Goal: Task Accomplishment & Management: Manage account settings

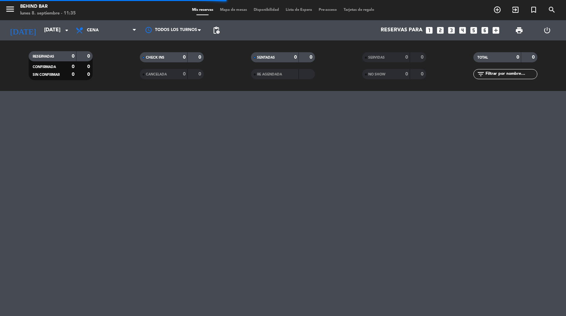
click at [221, 28] on span "pending_actions" at bounding box center [216, 30] width 13 height 13
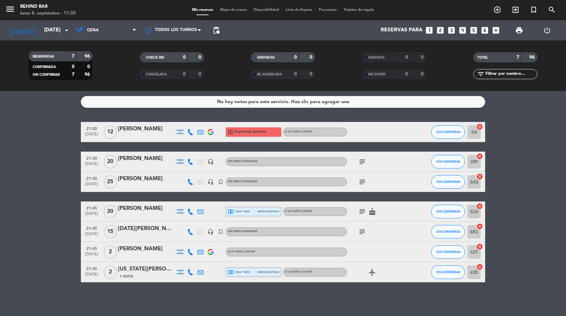
click at [222, 29] on span "pending_actions" at bounding box center [216, 30] width 13 height 13
click at [216, 29] on span "pending_actions" at bounding box center [216, 30] width 8 height 8
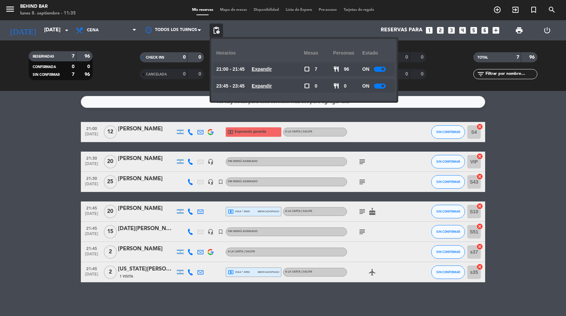
click at [379, 69] on div at bounding box center [380, 69] width 12 height 5
click at [126, 61] on filter-checkbox "CHECK INS 0 0" at bounding box center [171, 57] width 111 height 10
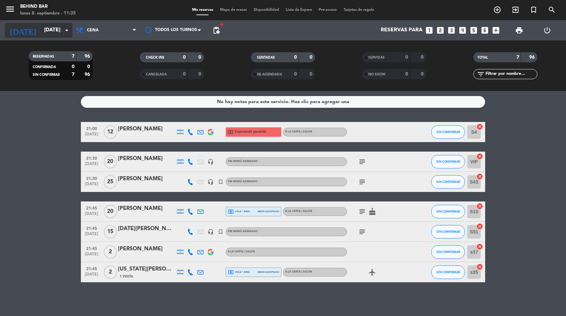
click at [59, 32] on input "[DATE]" at bounding box center [75, 30] width 68 height 13
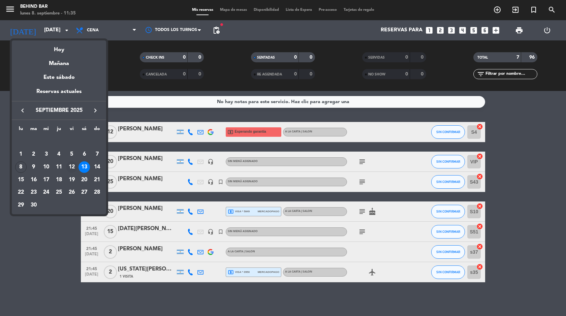
click at [73, 167] on div "12" at bounding box center [71, 166] width 11 height 11
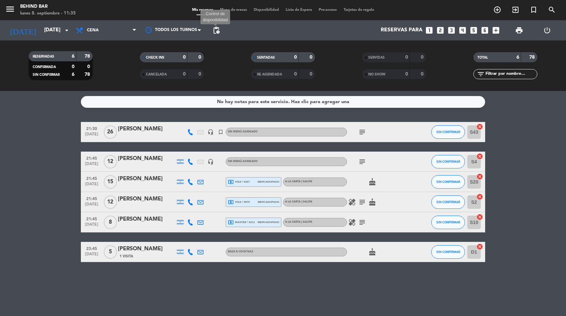
click at [218, 30] on span "pending_actions" at bounding box center [216, 30] width 8 height 8
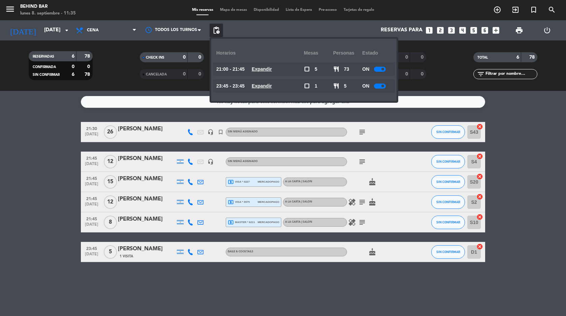
click at [218, 29] on span "pending_actions" at bounding box center [216, 30] width 8 height 8
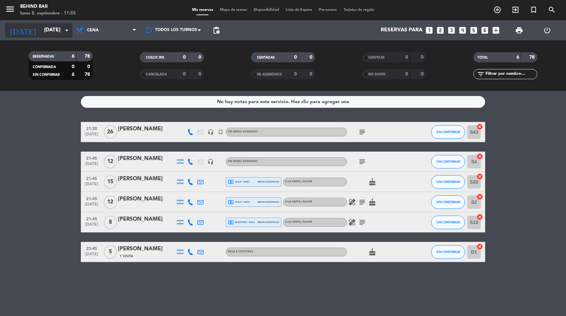
click at [41, 28] on input "[DATE]" at bounding box center [75, 30] width 68 height 13
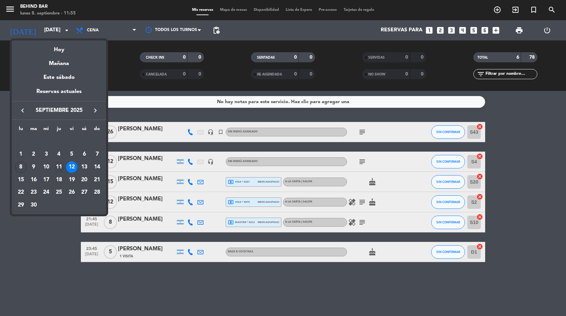
click at [56, 167] on div "11" at bounding box center [58, 166] width 11 height 11
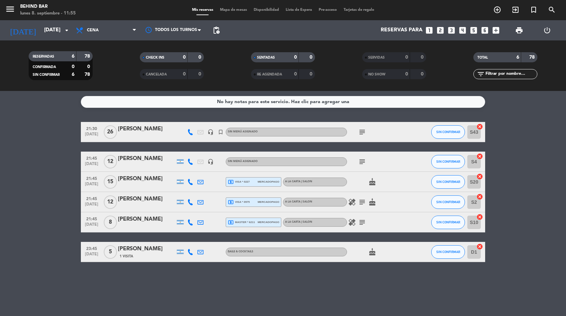
type input "[DEMOGRAPHIC_DATA][DATE]"
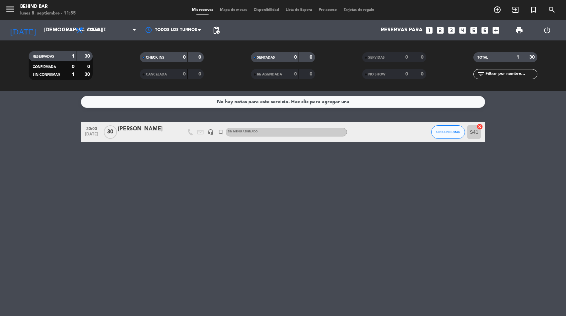
click at [168, 132] on div "[PERSON_NAME]" at bounding box center [146, 129] width 57 height 9
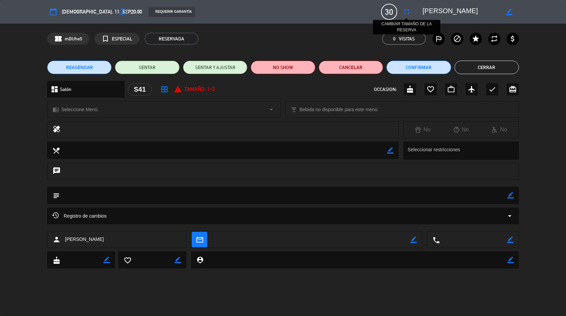
click at [405, 12] on icon "fullscreen" at bounding box center [407, 12] width 8 height 8
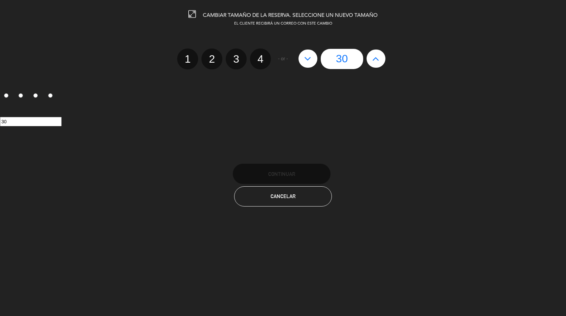
click at [313, 57] on button at bounding box center [308, 59] width 19 height 18
type input "29"
click at [313, 57] on button at bounding box center [308, 59] width 19 height 18
type input "28"
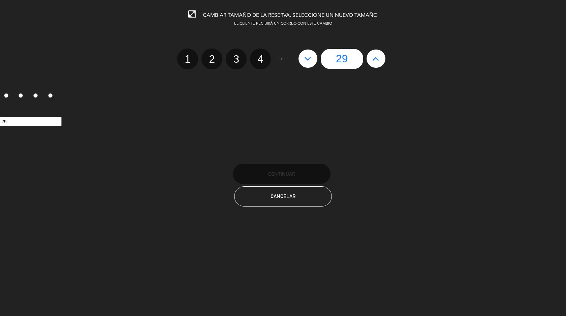
type input "28"
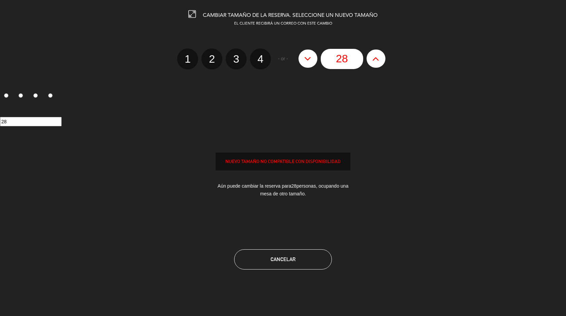
click at [313, 57] on button at bounding box center [308, 59] width 19 height 18
type input "27"
click at [313, 57] on button at bounding box center [308, 59] width 19 height 18
type input "26"
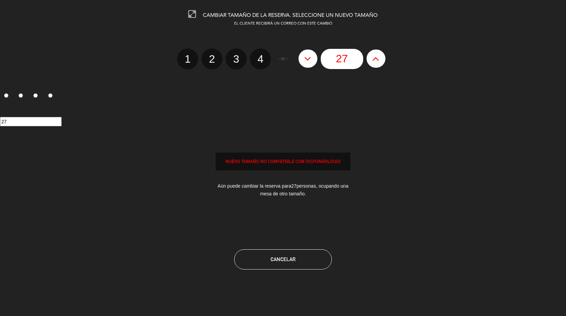
type input "26"
click at [313, 57] on button at bounding box center [308, 59] width 19 height 18
type input "25"
click at [313, 57] on button at bounding box center [308, 59] width 19 height 18
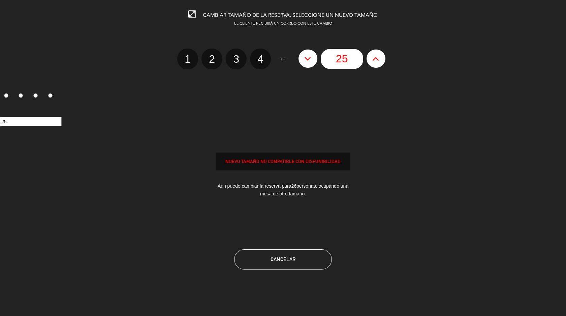
type input "24"
click at [313, 57] on button at bounding box center [308, 59] width 19 height 18
type input "23"
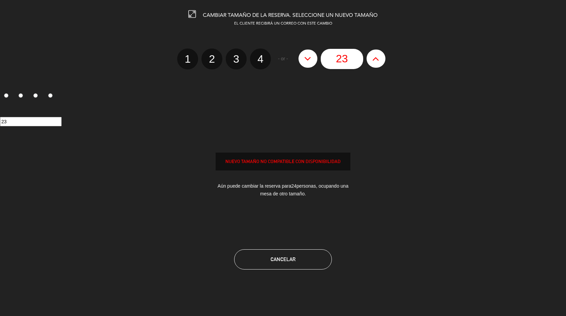
click at [313, 57] on button at bounding box center [308, 59] width 19 height 18
type input "22"
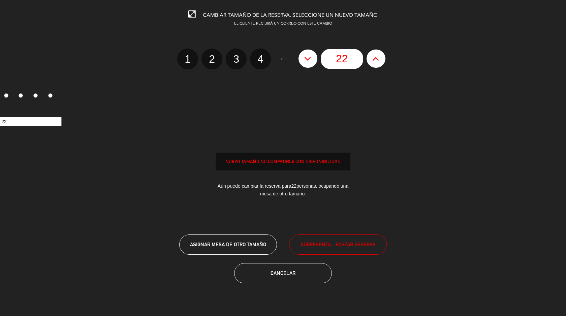
click at [313, 57] on button at bounding box center [308, 59] width 19 height 18
type input "21"
click at [313, 57] on button at bounding box center [308, 59] width 19 height 18
type input "20"
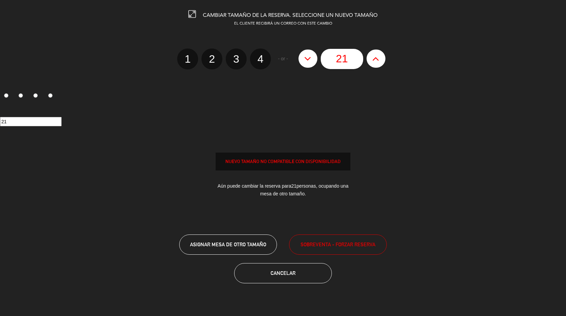
type input "20"
click at [313, 57] on button at bounding box center [308, 59] width 19 height 18
type input "19"
click at [313, 57] on button at bounding box center [308, 59] width 19 height 18
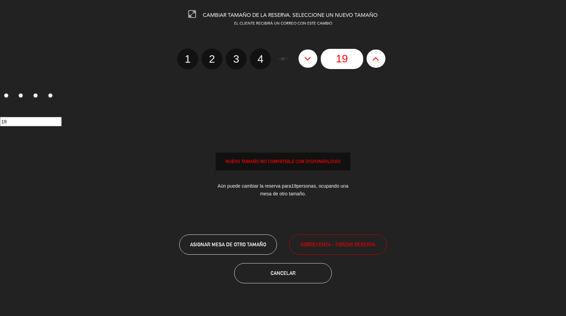
type input "18"
click at [313, 57] on button at bounding box center [308, 59] width 19 height 18
type input "17"
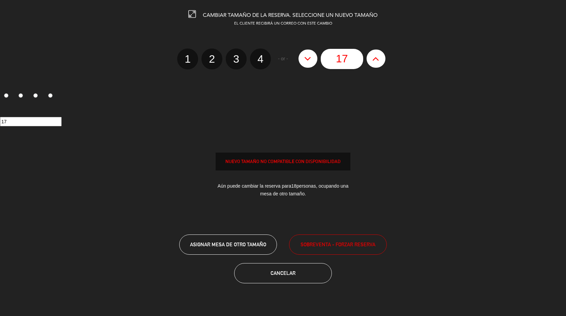
click at [313, 57] on button at bounding box center [308, 59] width 19 height 18
type input "16"
click at [313, 57] on button at bounding box center [308, 59] width 19 height 18
type input "15"
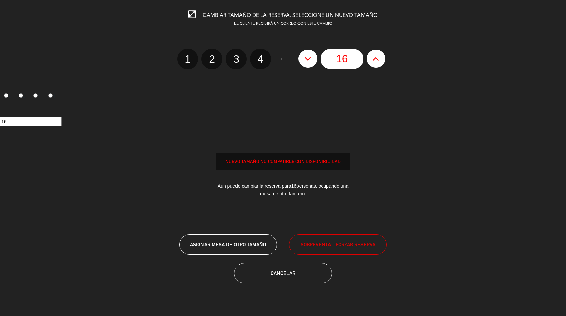
type input "15"
click at [313, 57] on button at bounding box center [308, 59] width 19 height 18
type input "14"
click at [313, 57] on button at bounding box center [308, 59] width 19 height 18
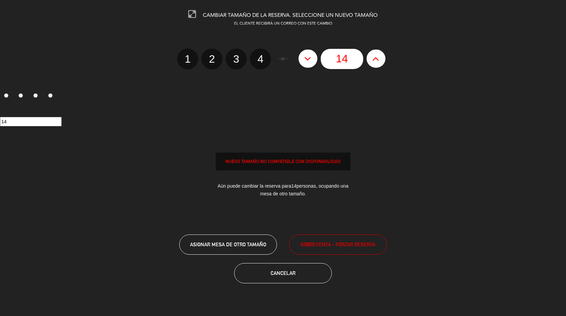
type input "13"
click at [313, 57] on button at bounding box center [308, 59] width 19 height 18
type input "12"
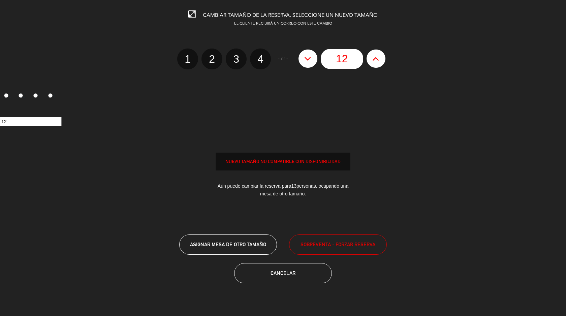
click at [313, 57] on button at bounding box center [308, 59] width 19 height 18
type input "11"
click at [313, 57] on button at bounding box center [308, 59] width 19 height 18
type input "10"
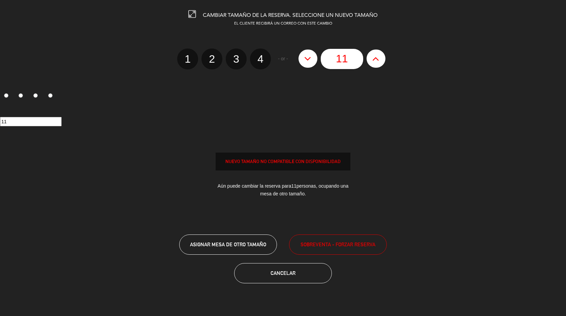
type input "10"
click at [313, 57] on button at bounding box center [308, 59] width 19 height 18
type input "9"
click at [313, 57] on button at bounding box center [308, 59] width 19 height 18
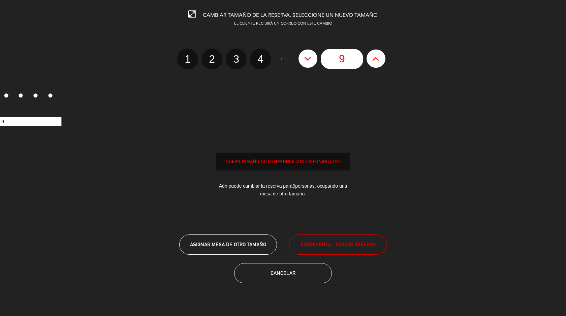
type input "8"
click at [313, 57] on button at bounding box center [308, 59] width 19 height 18
type input "7"
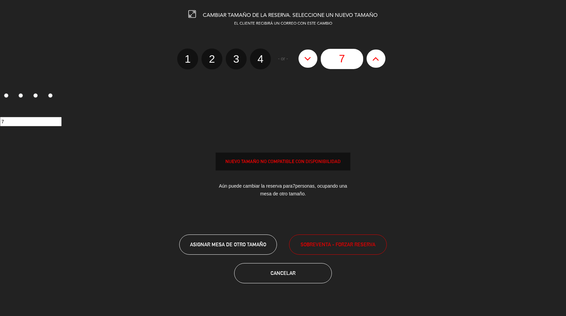
click at [313, 57] on button at bounding box center [308, 59] width 19 height 18
type input "6"
click at [313, 57] on button at bounding box center [308, 59] width 19 height 18
type input "5"
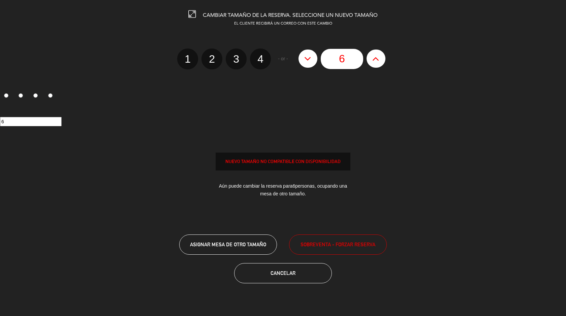
type input "5"
click at [313, 57] on button at bounding box center [308, 59] width 19 height 18
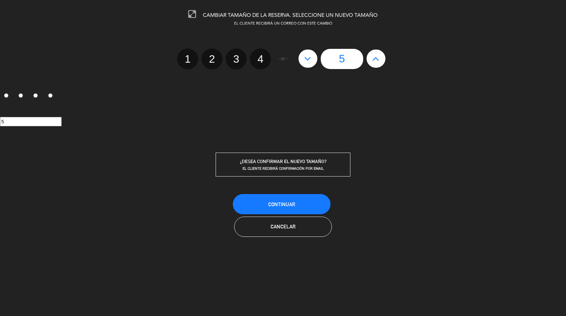
click at [191, 61] on label "1" at bounding box center [187, 59] width 21 height 21
click at [189, 55] on input "1" at bounding box center [187, 53] width 4 height 4
radio input "true"
radio input "false"
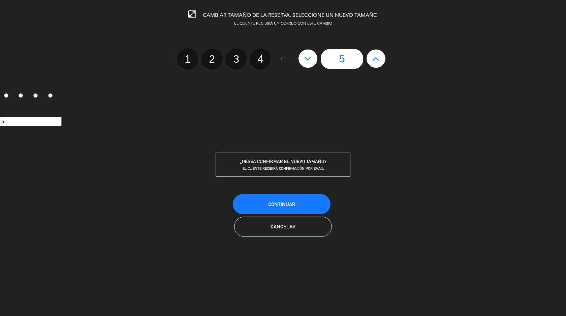
radio input "false"
radio input "true"
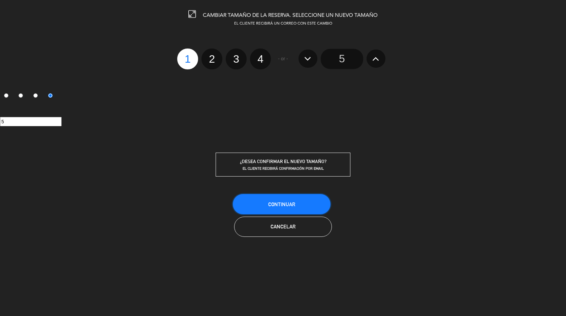
click at [312, 203] on button "Continuar" at bounding box center [282, 204] width 98 height 20
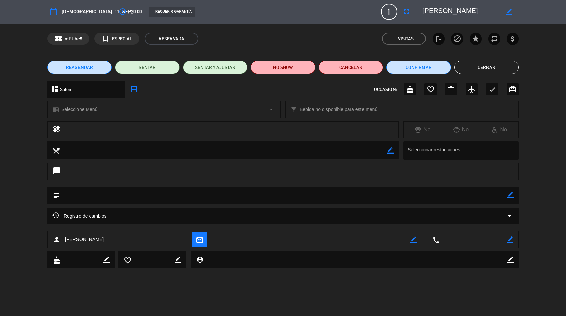
click at [510, 198] on icon "border_color" at bounding box center [511, 195] width 6 height 6
click at [484, 198] on textarea at bounding box center [284, 195] width 448 height 17
click at [511, 195] on icon at bounding box center [511, 195] width 6 height 6
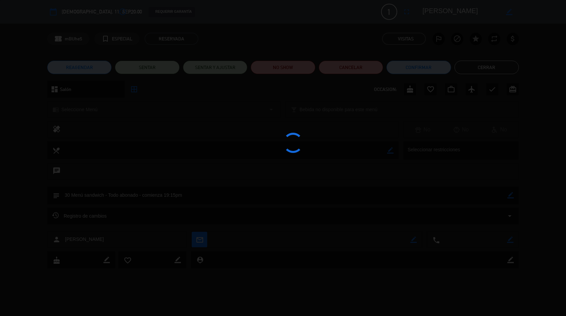
type textarea "30 Menú sandwich - Todo abonado - comienza 19:15pm"
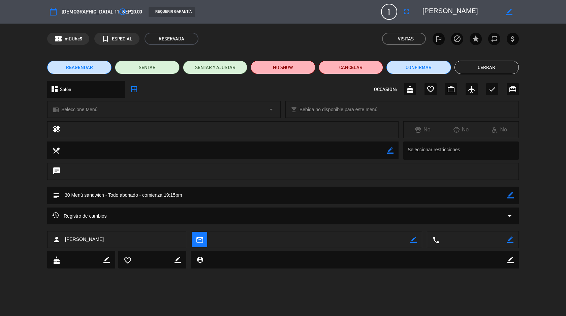
click at [491, 69] on button "Cerrar" at bounding box center [487, 67] width 64 height 13
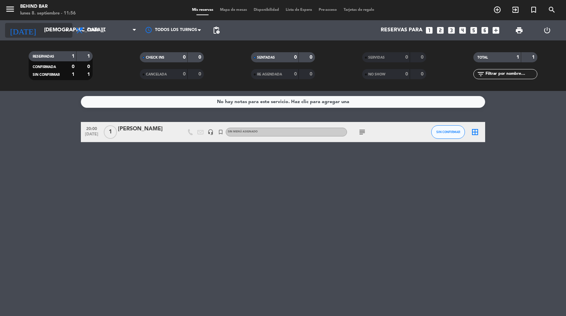
click at [51, 30] on input "[DEMOGRAPHIC_DATA][DATE]" at bounding box center [75, 30] width 68 height 13
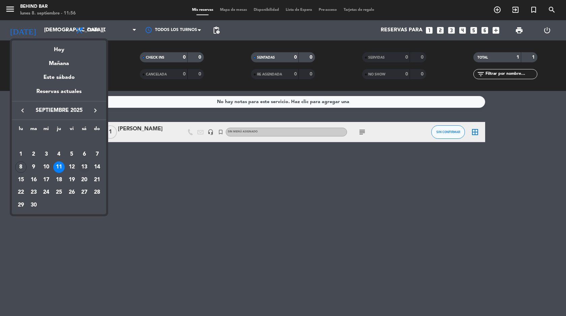
click at [85, 166] on div "13" at bounding box center [84, 166] width 11 height 11
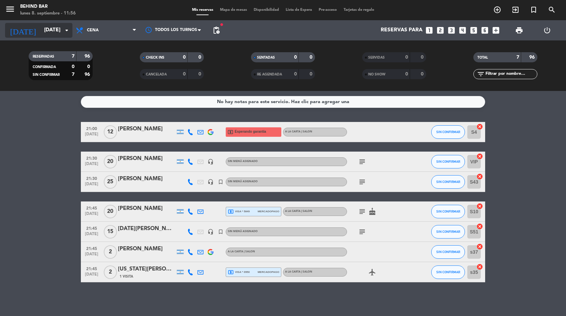
click at [50, 26] on input "[DATE]" at bounding box center [75, 30] width 68 height 13
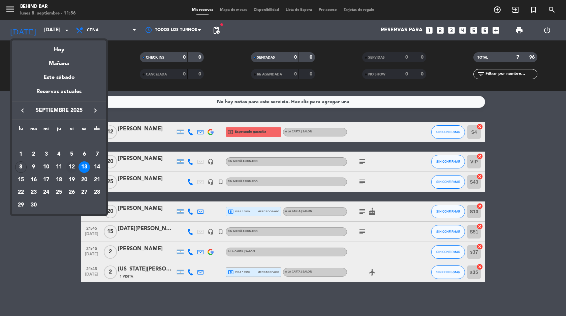
click at [68, 168] on div "12" at bounding box center [71, 166] width 11 height 11
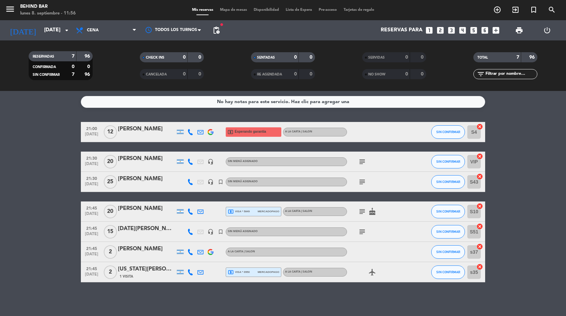
type input "[DATE]"
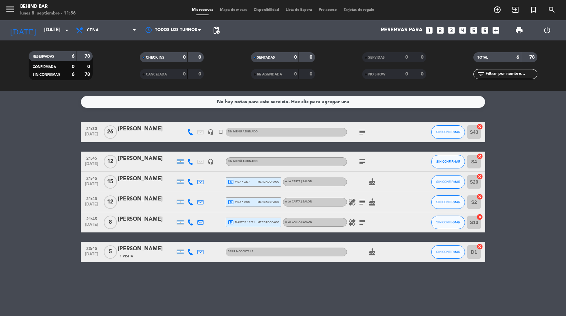
click at [362, 131] on icon "subject" at bounding box center [362, 132] width 8 height 8
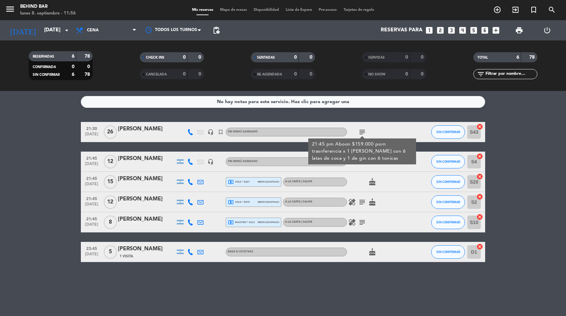
click at [362, 131] on icon "subject" at bounding box center [362, 132] width 8 height 8
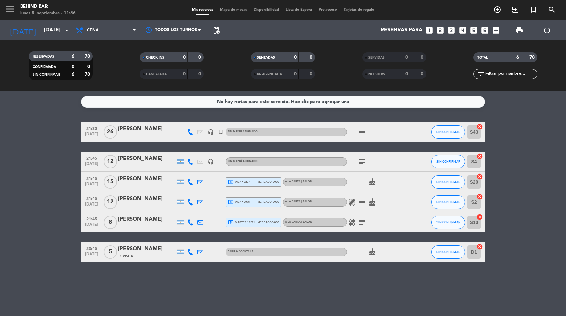
click at [362, 167] on div "subject" at bounding box center [377, 162] width 61 height 20
click at [362, 163] on icon "subject" at bounding box center [362, 162] width 8 height 8
